Goal: Register for event/course

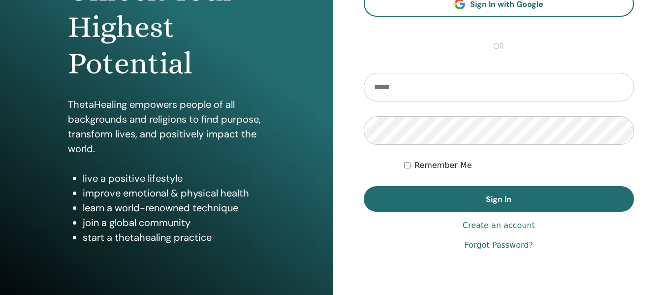
scroll to position [135, 0]
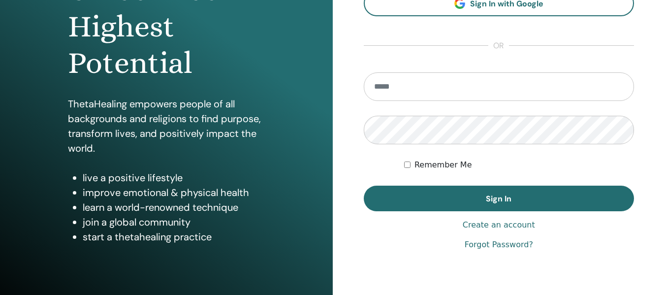
type input "**********"
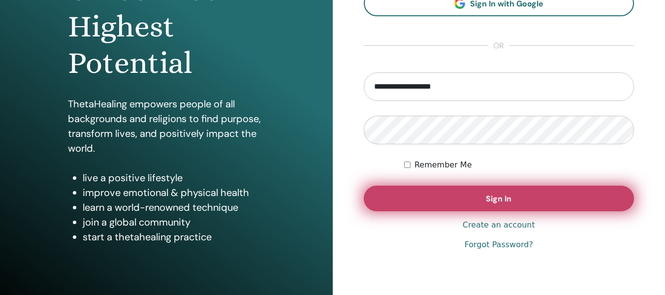
click at [487, 199] on span "Sign In" at bounding box center [499, 198] width 26 height 10
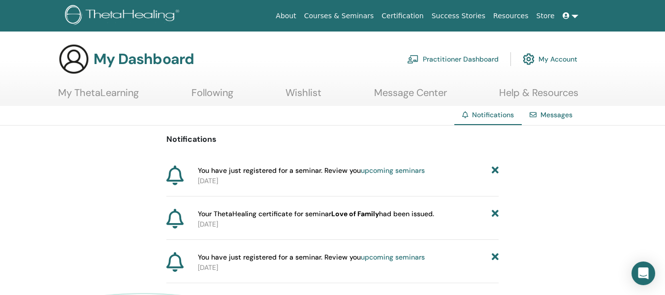
click at [493, 168] on icon at bounding box center [495, 170] width 7 height 10
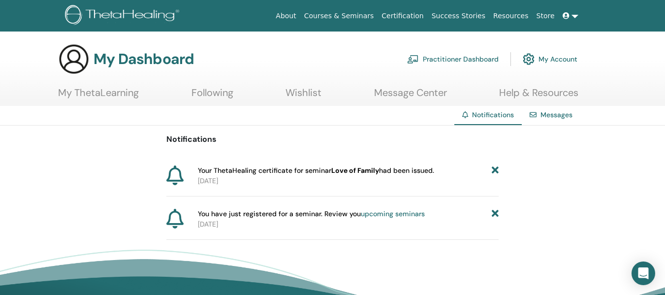
click at [493, 168] on icon at bounding box center [495, 170] width 7 height 10
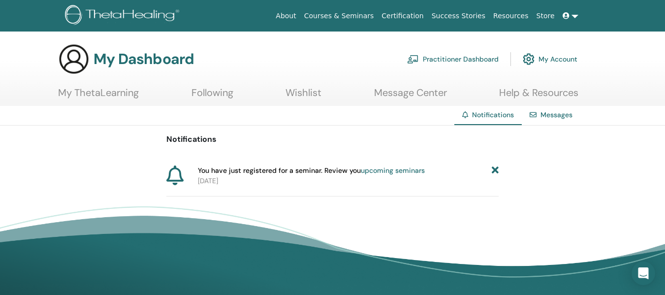
click at [493, 168] on icon at bounding box center [495, 170] width 7 height 10
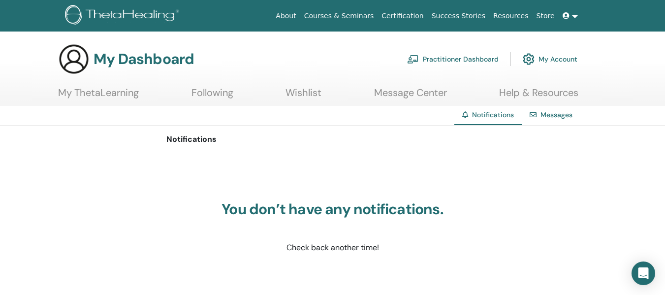
click at [95, 97] on link "My ThetaLearning" at bounding box center [98, 96] width 81 height 19
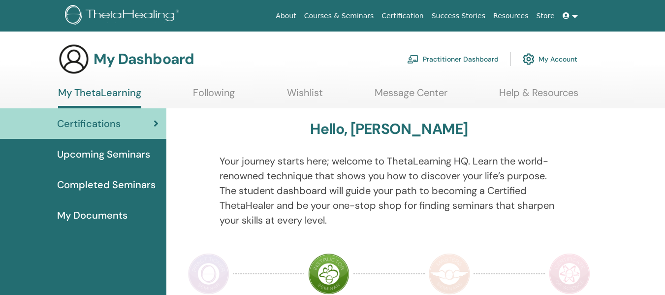
click at [98, 159] on span "Upcoming Seminars" at bounding box center [103, 154] width 93 height 15
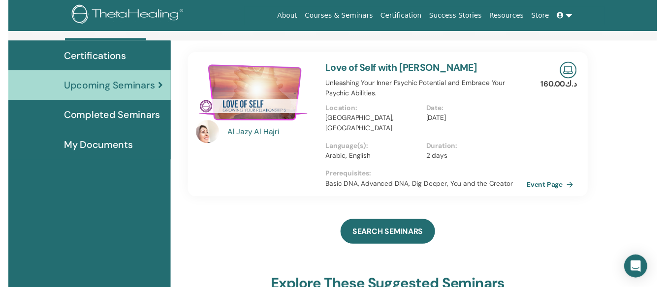
scroll to position [95, 0]
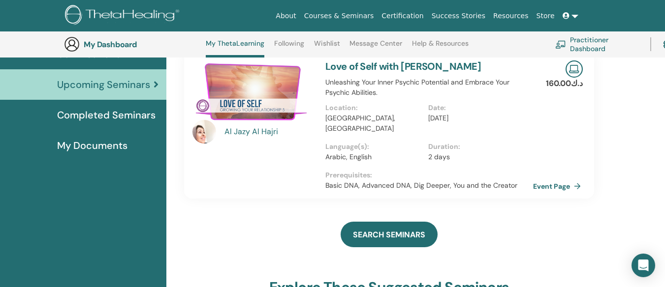
click at [545, 179] on link "Event Page" at bounding box center [559, 186] width 52 height 15
